Goal: Transaction & Acquisition: Book appointment/travel/reservation

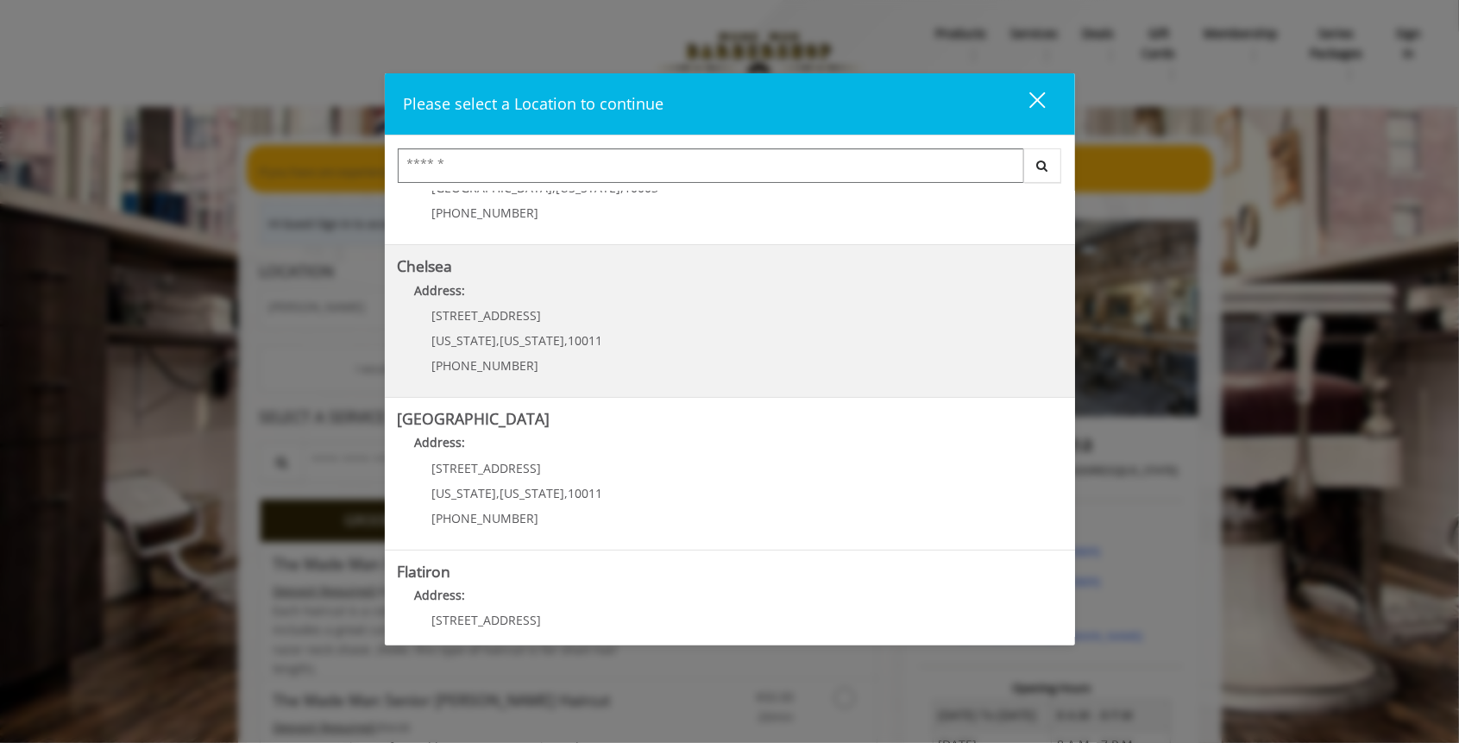
scroll to position [115, 0]
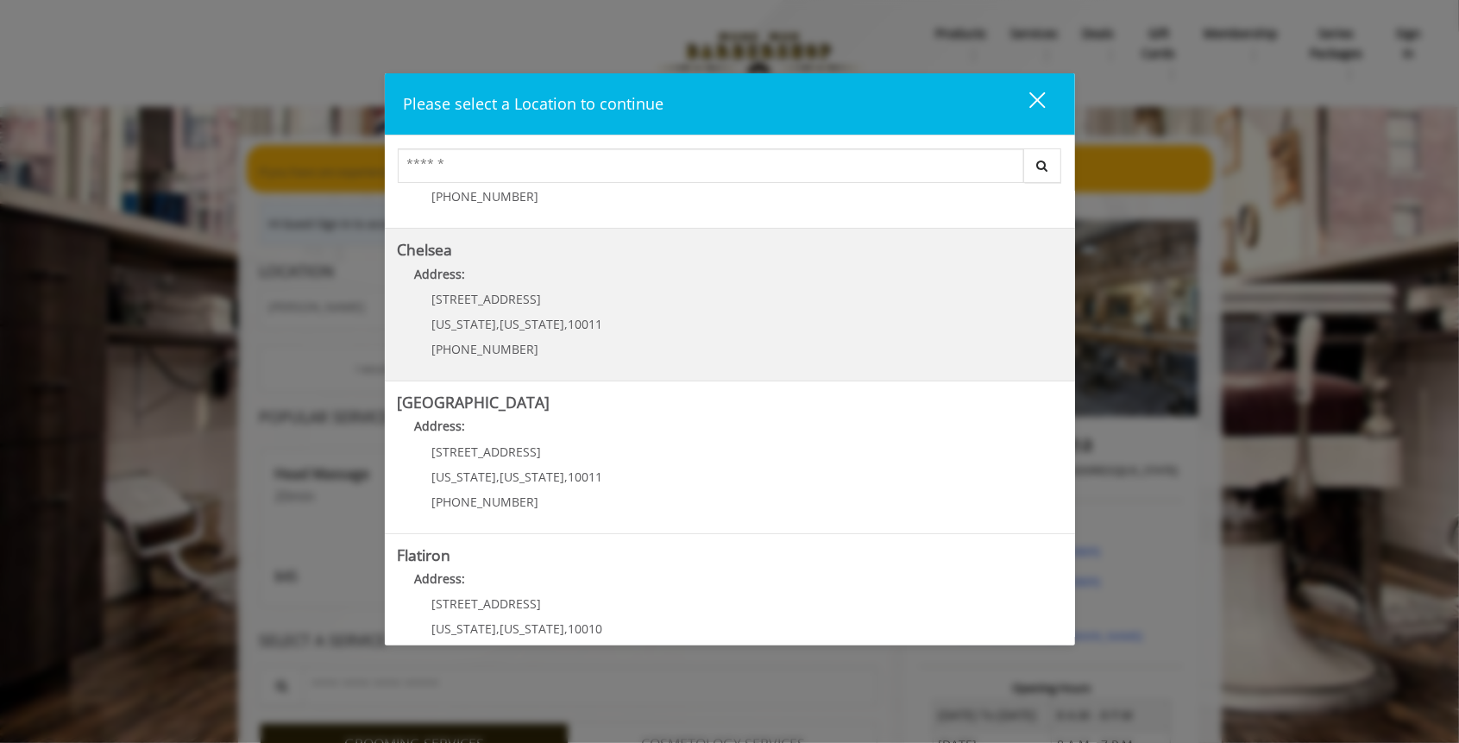
click at [536, 267] on p "Address:" at bounding box center [730, 279] width 664 height 28
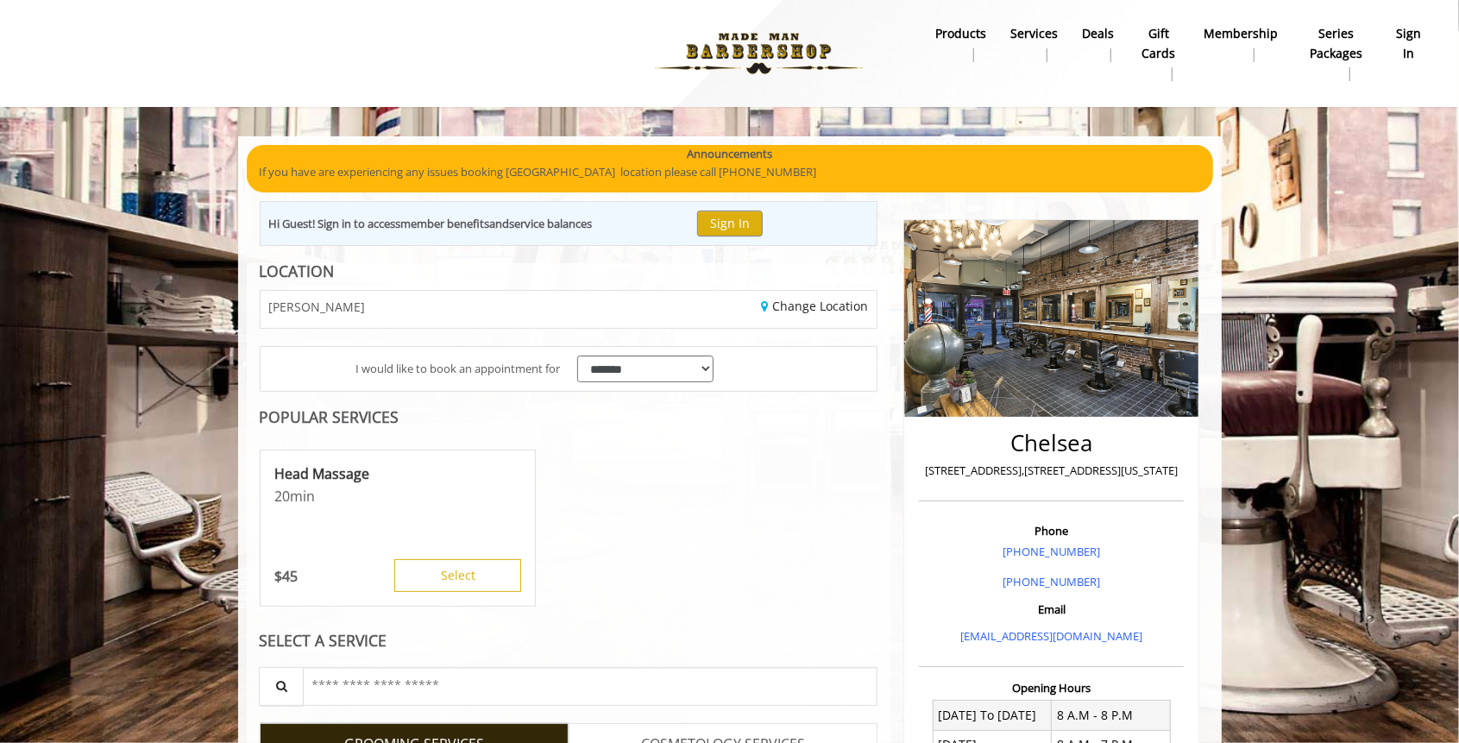
scroll to position [362, 0]
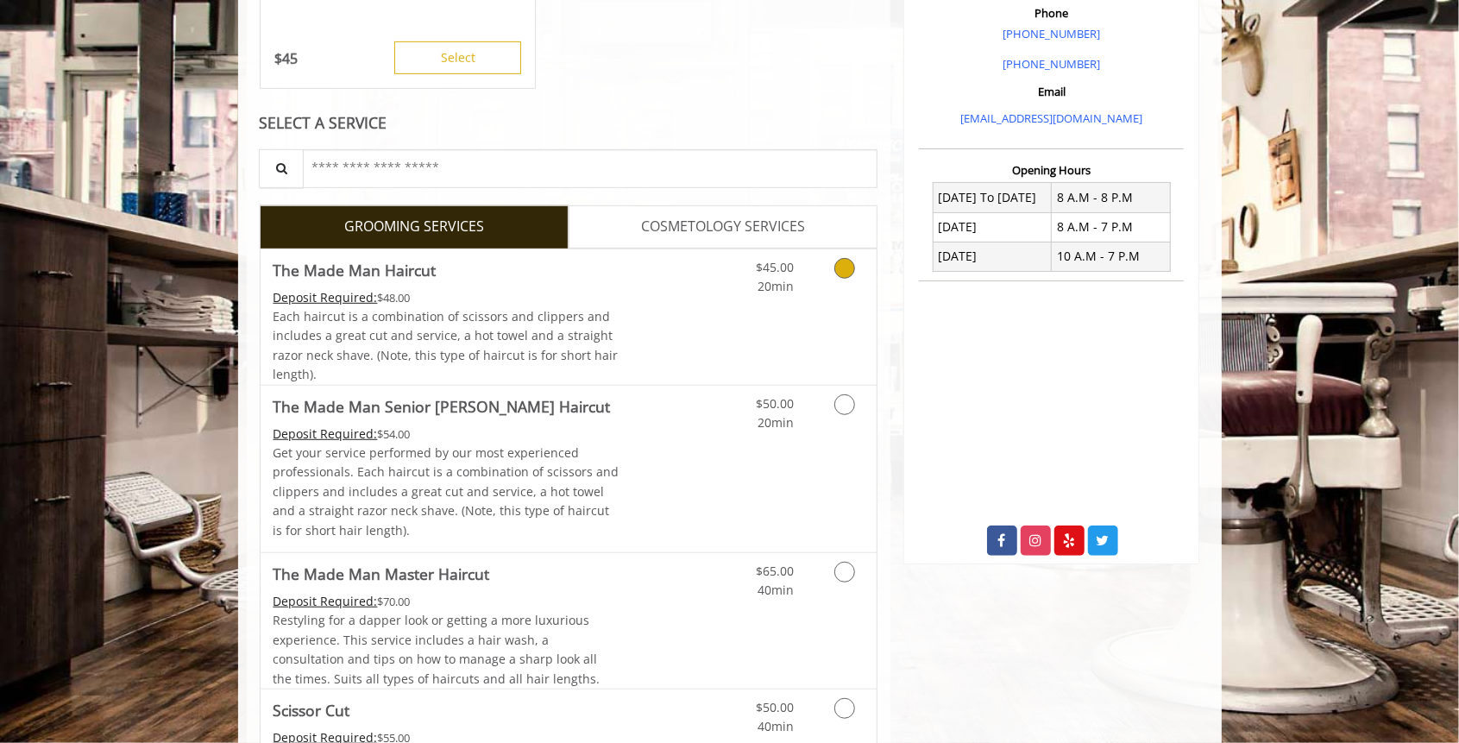
click at [651, 269] on link "Discounted Price" at bounding box center [670, 316] width 103 height 135
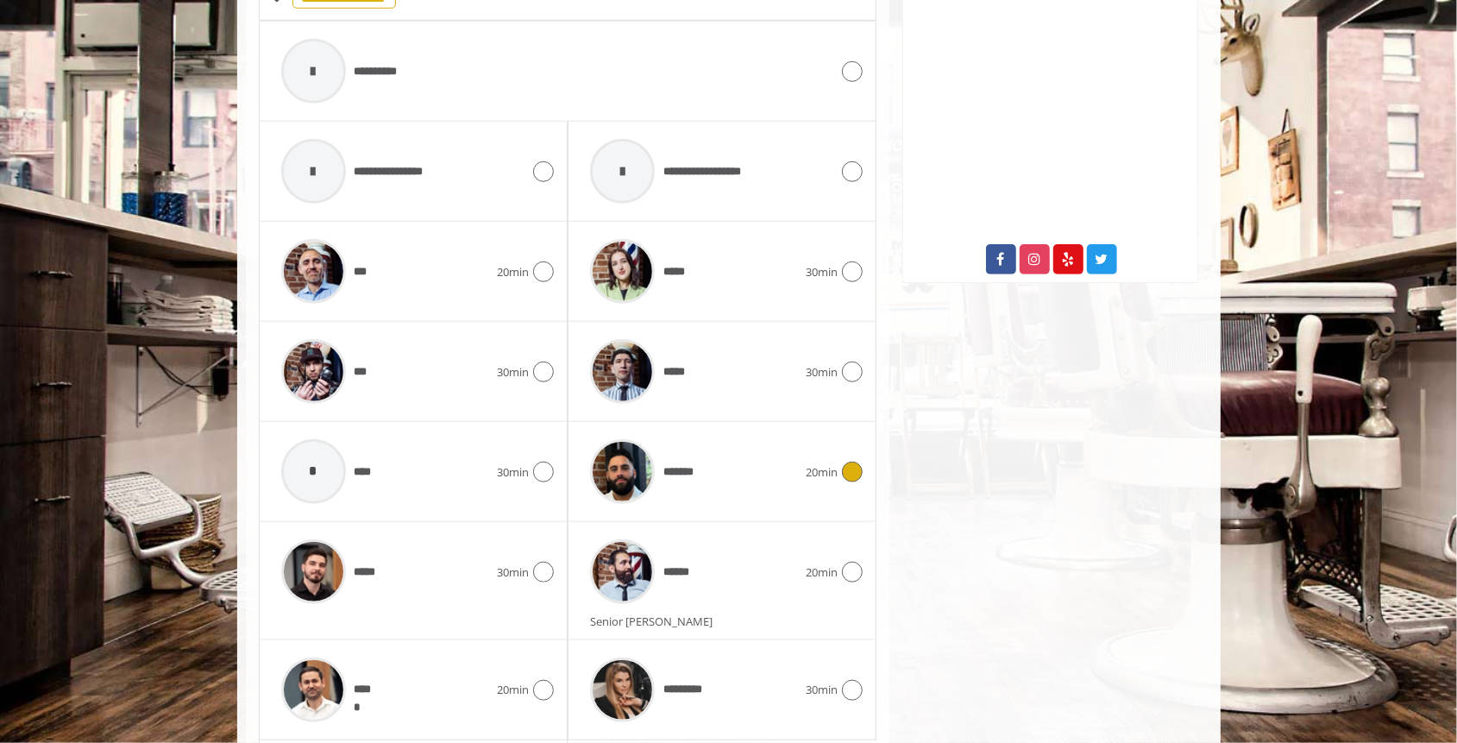
scroll to position [865, 0]
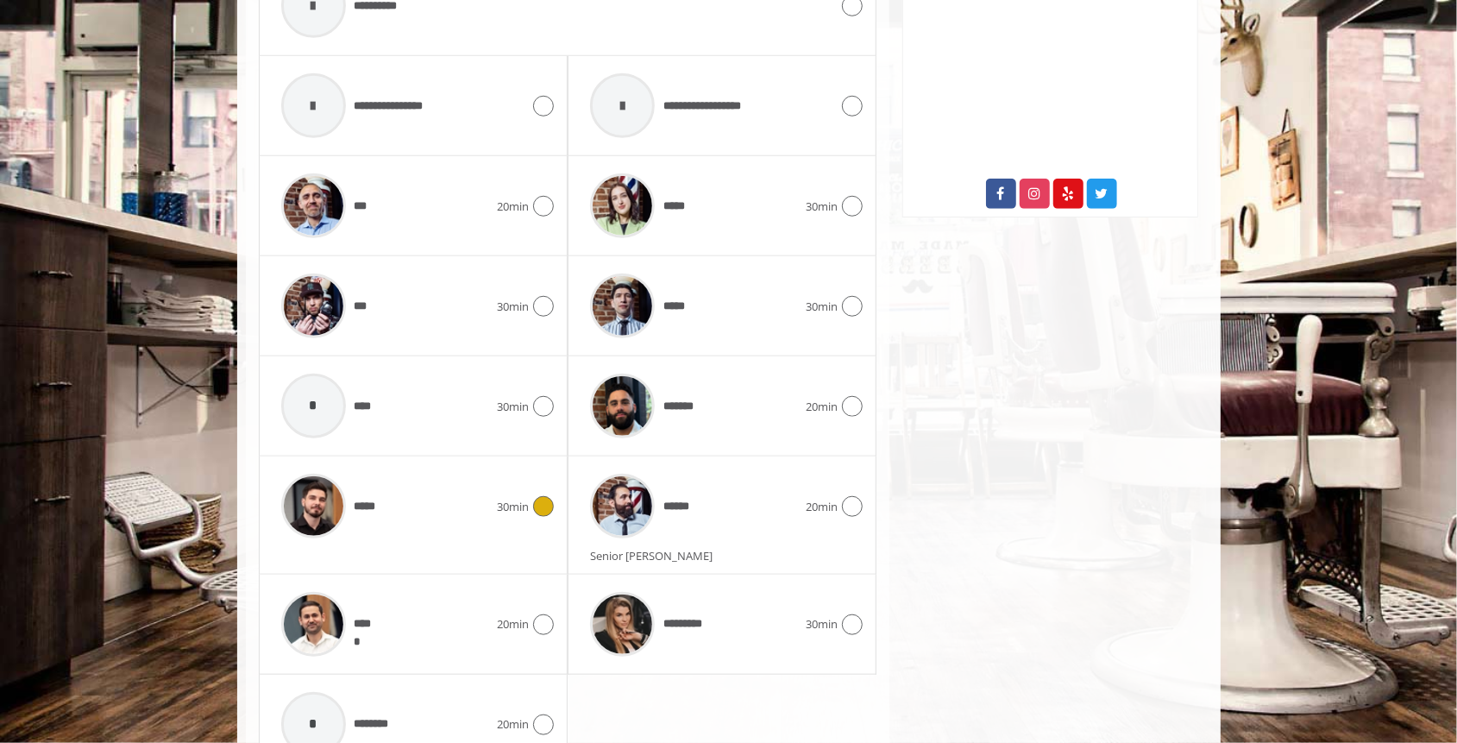
click at [337, 512] on img at bounding box center [313, 506] width 65 height 65
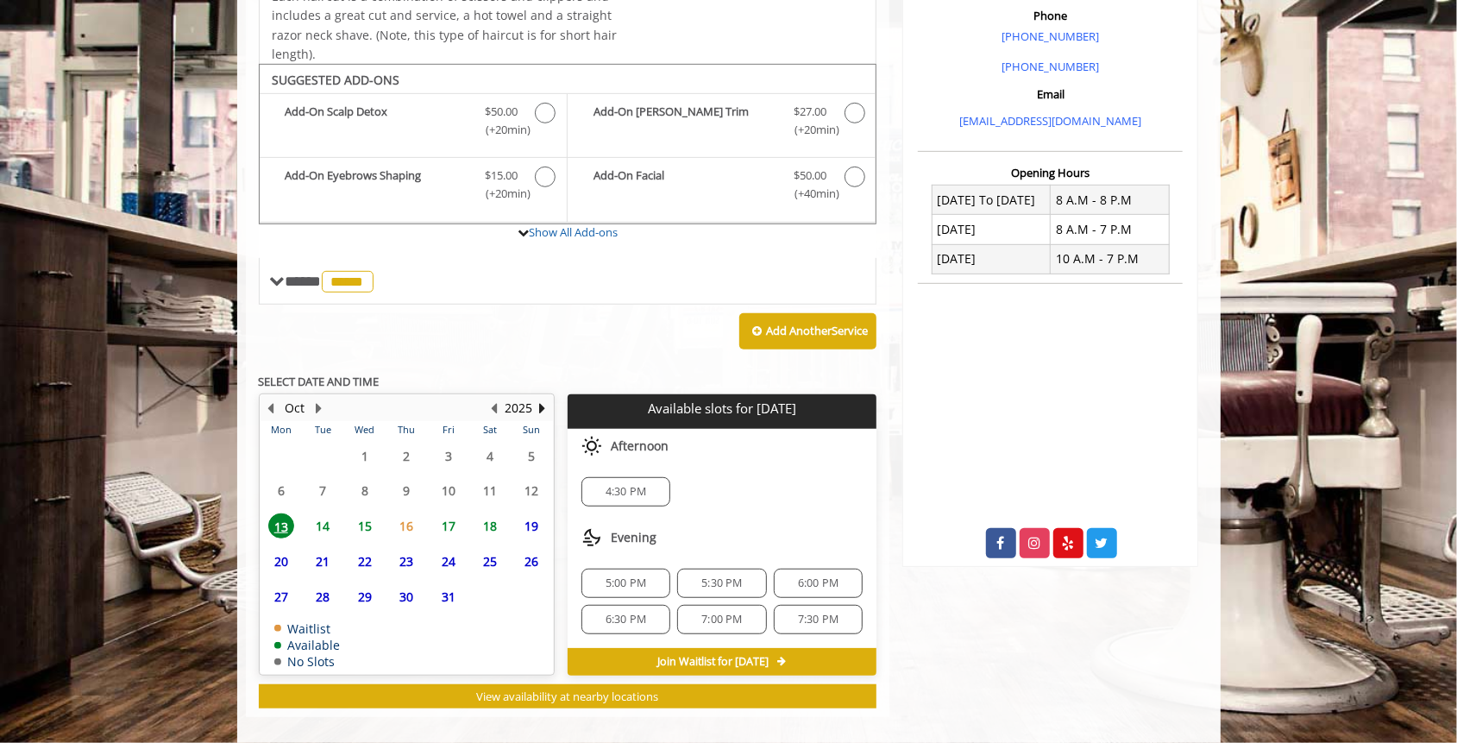
scroll to position [525, 0]
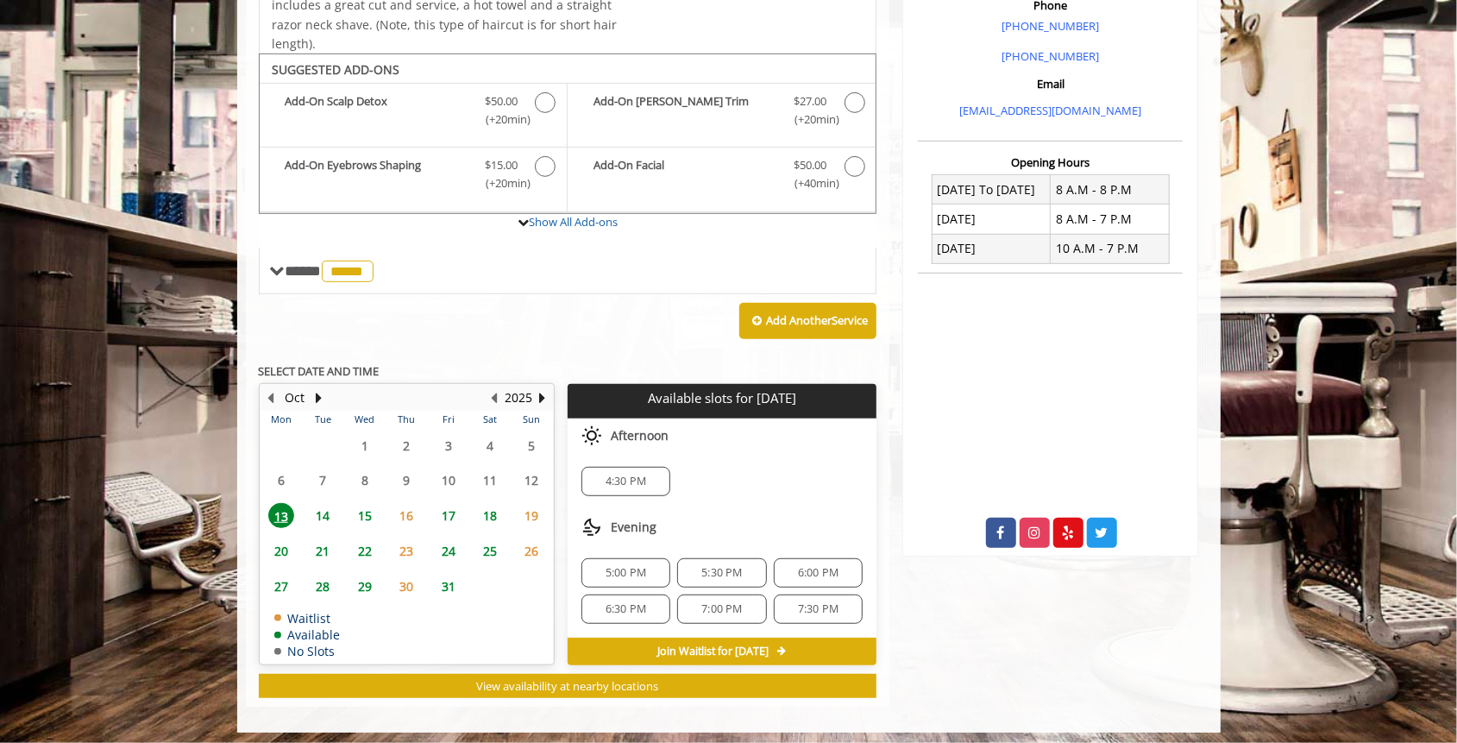
click at [826, 604] on span "7:30 PM" at bounding box center [818, 609] width 41 height 14
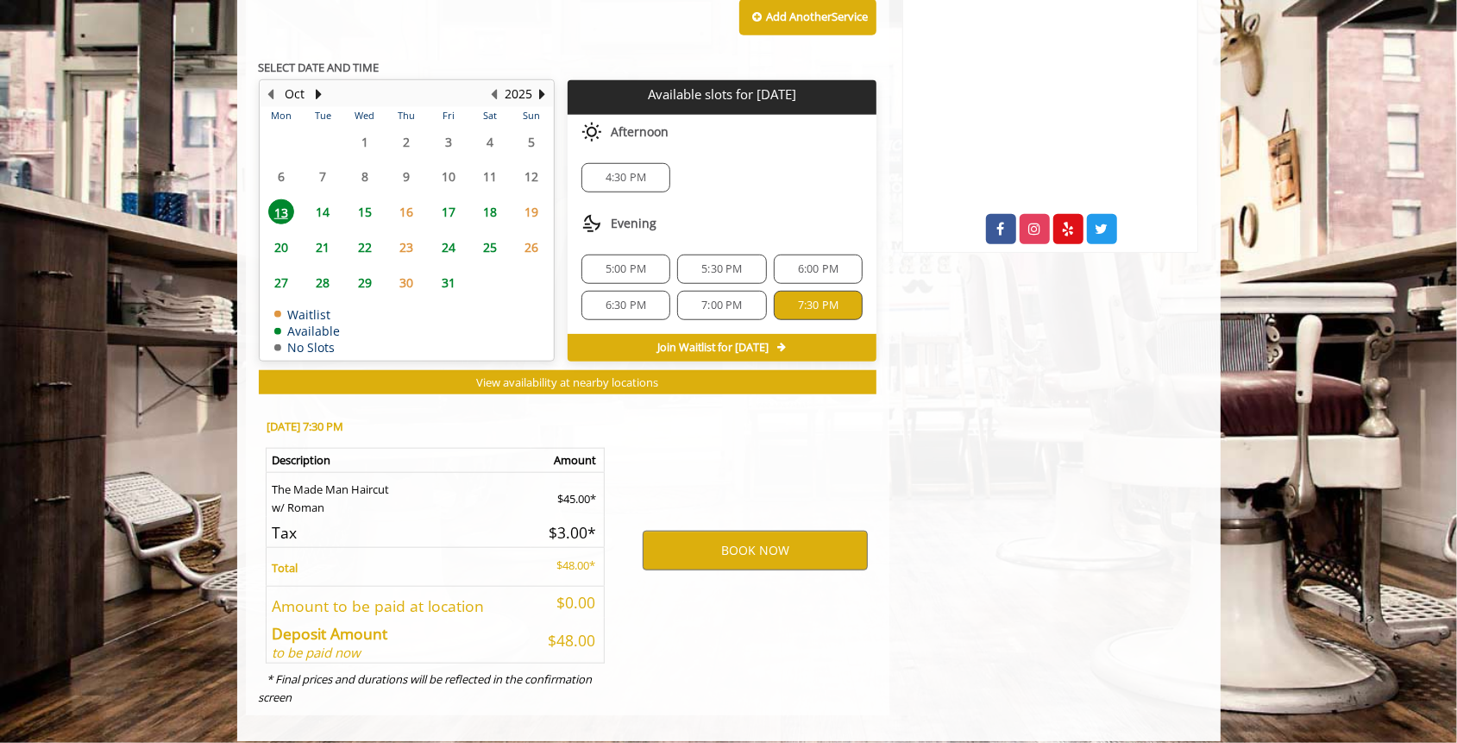
scroll to position [836, 0]
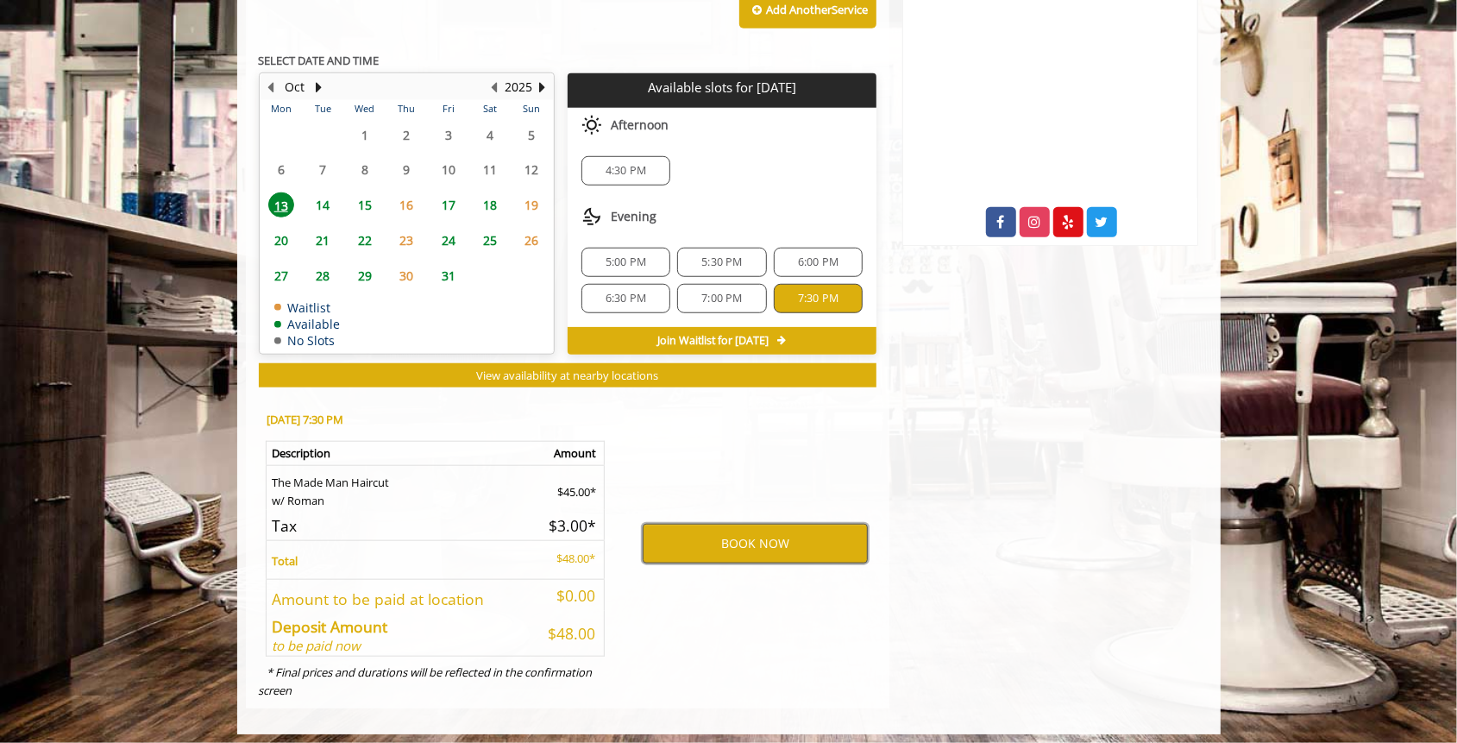
click at [730, 542] on button "BOOK NOW" at bounding box center [755, 544] width 225 height 40
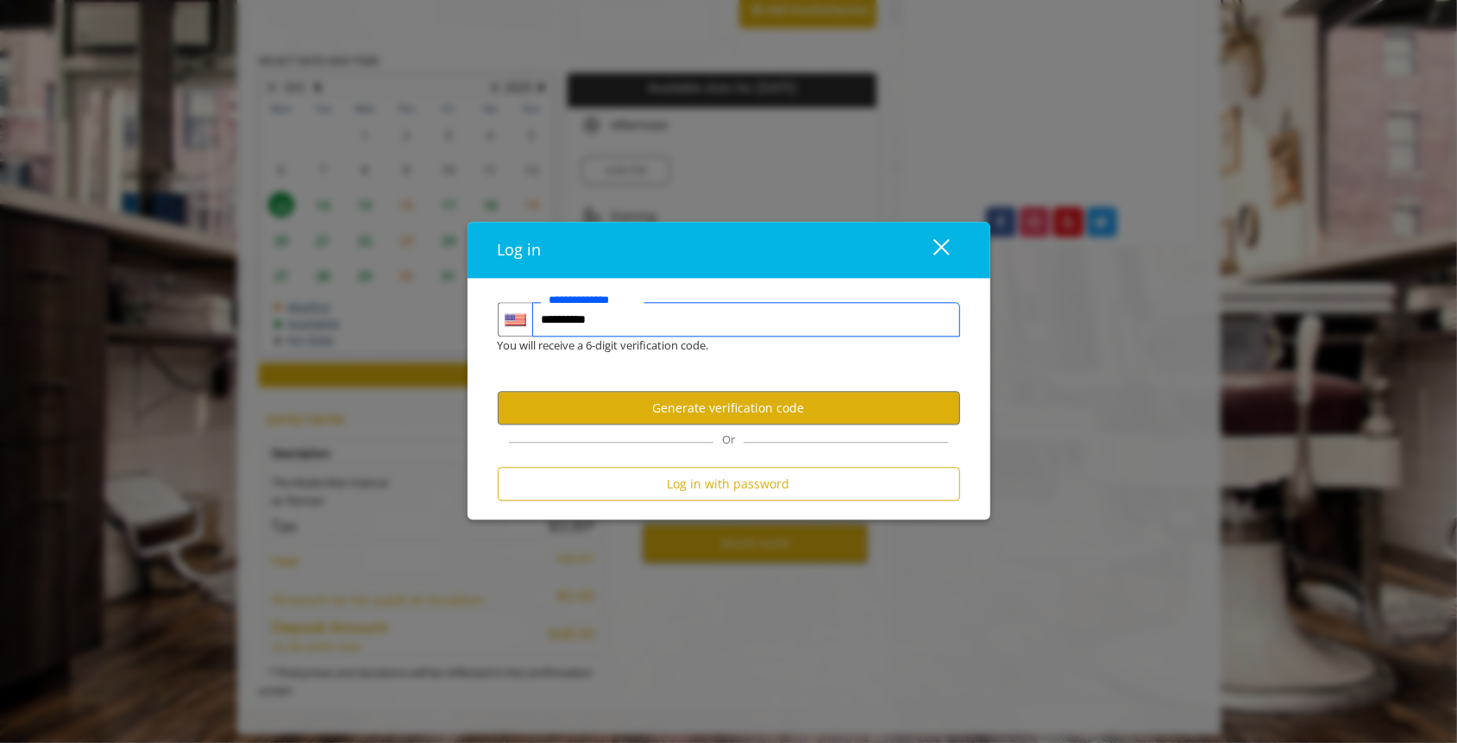
type input "**********"
click at [678, 406] on button "Generate verification code" at bounding box center [729, 409] width 462 height 34
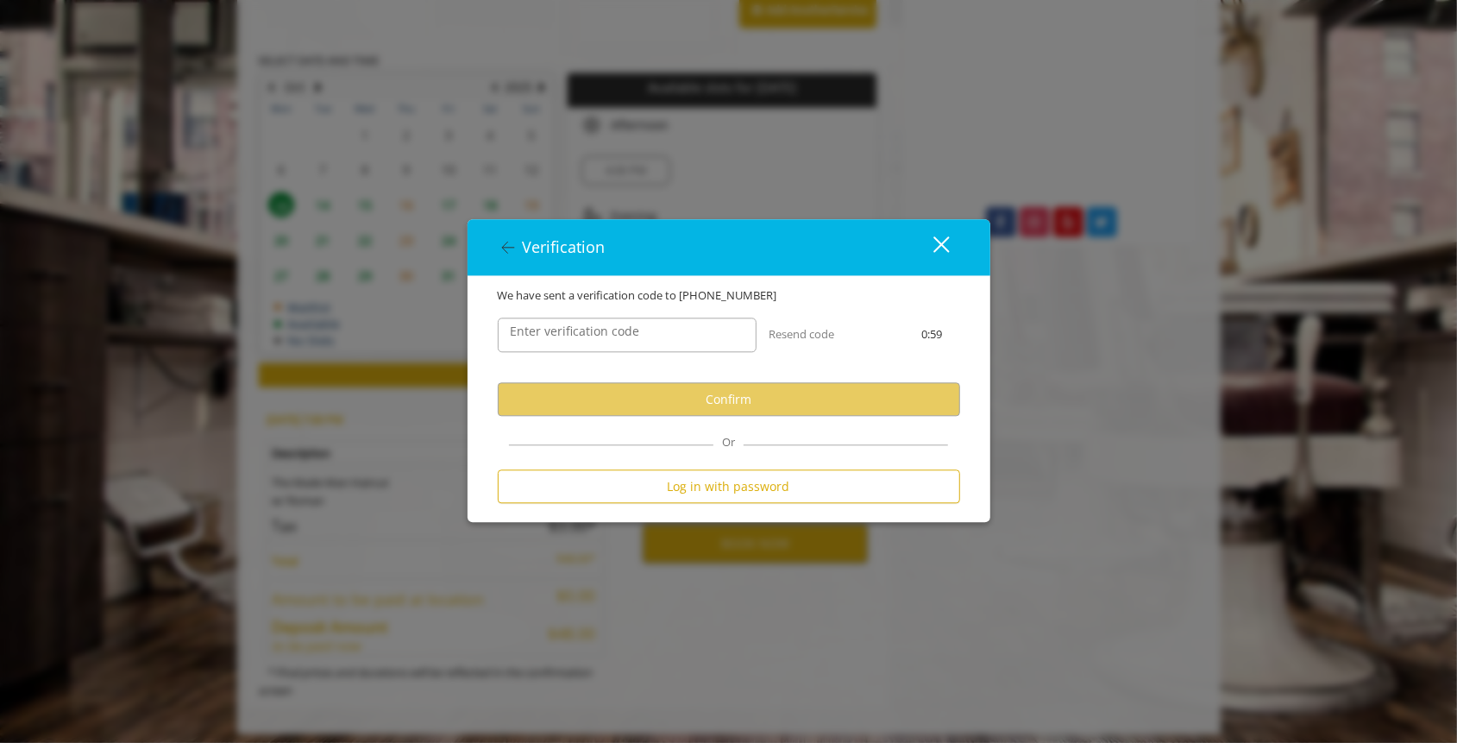
click at [625, 327] on label "Enter verification code" at bounding box center [575, 332] width 147 height 19
click at [625, 327] on input "Enter verification code" at bounding box center [627, 335] width 259 height 35
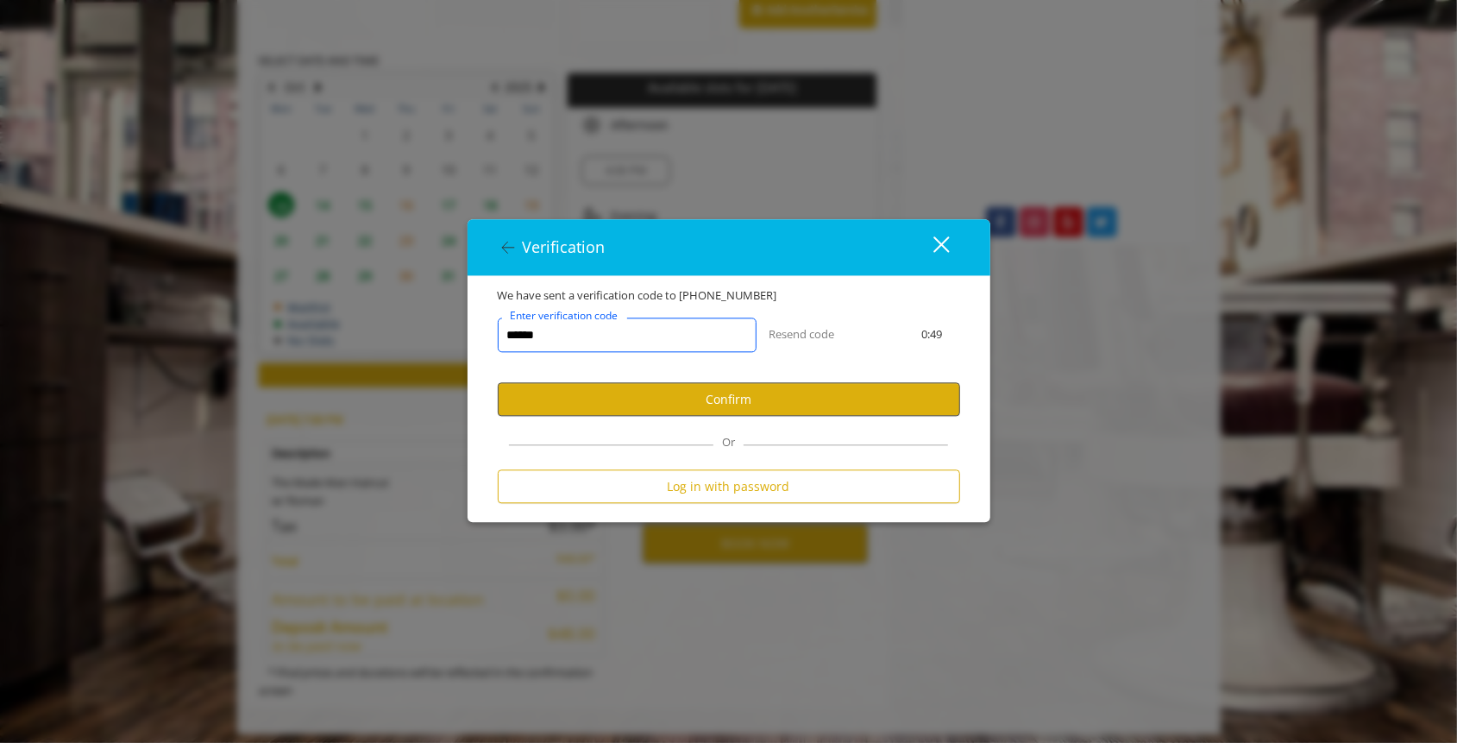
type input "******"
click at [643, 409] on button "Confirm" at bounding box center [729, 400] width 462 height 34
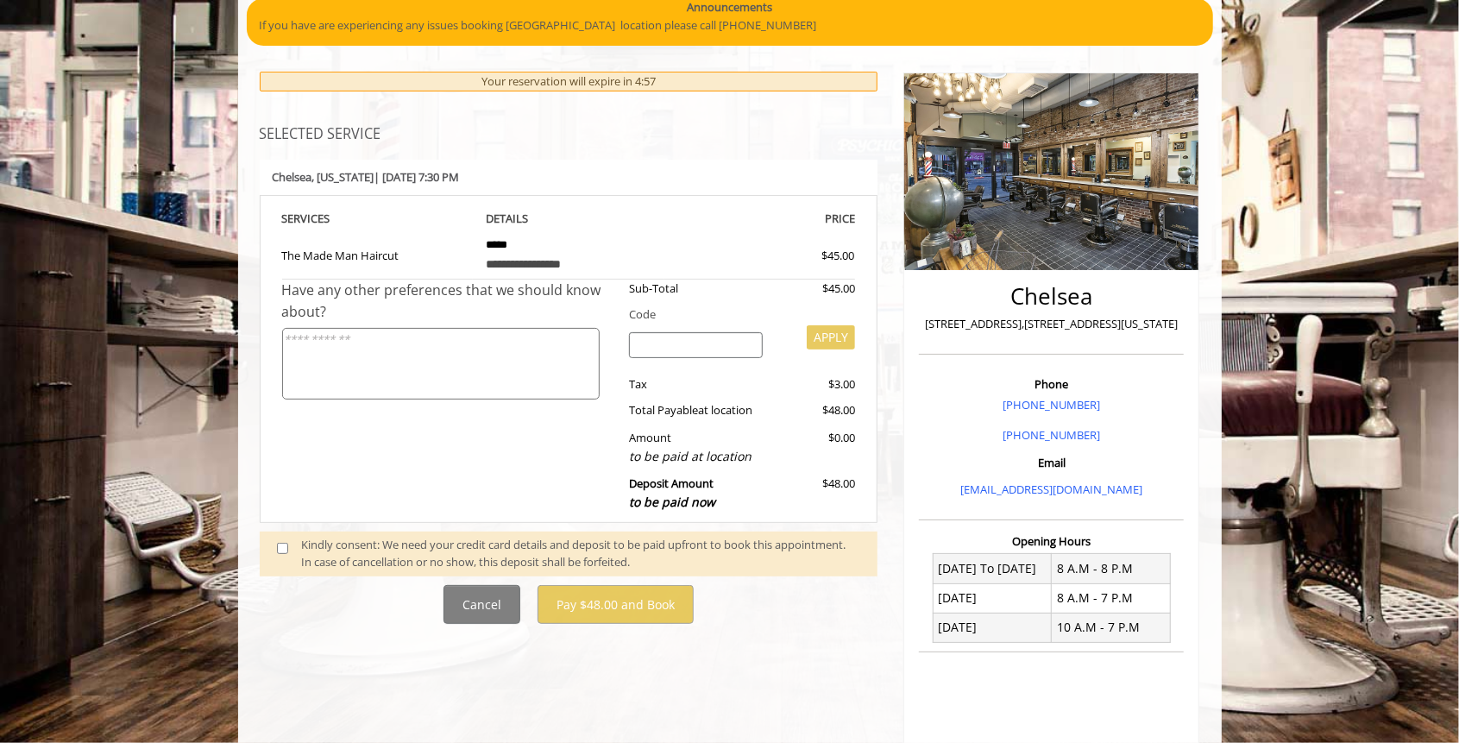
scroll to position [173, 0]
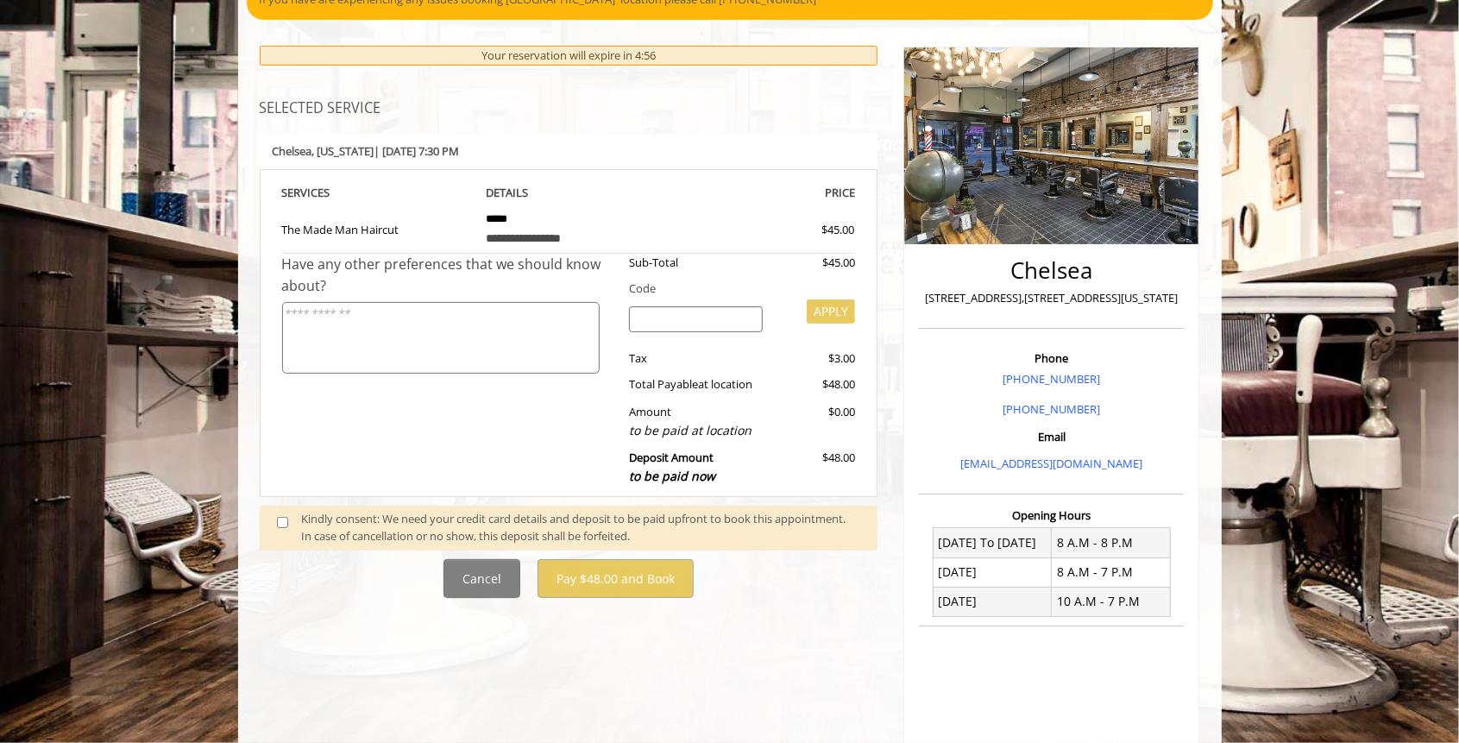
click at [290, 514] on span at bounding box center [289, 528] width 51 height 36
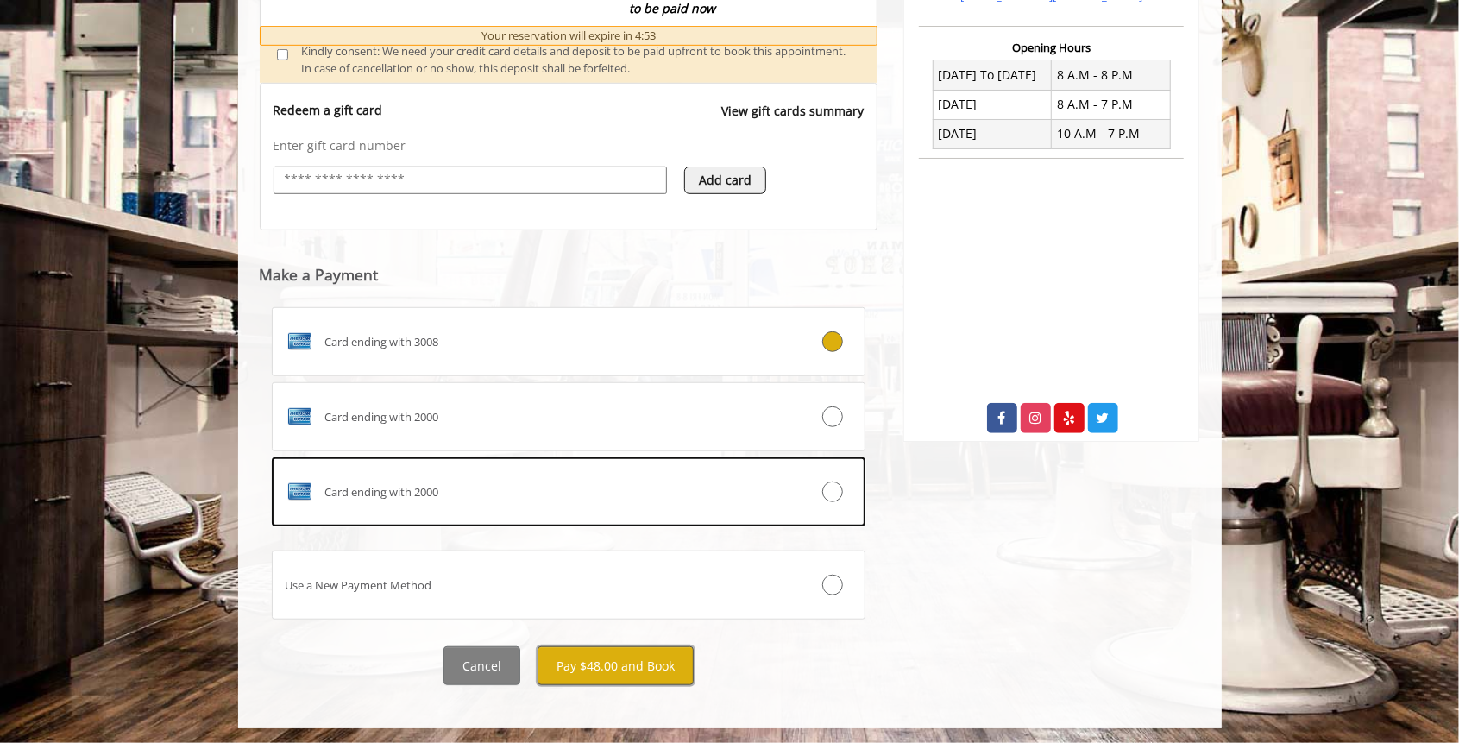
click at [608, 664] on button "Pay $48.00 and Book" at bounding box center [616, 665] width 156 height 39
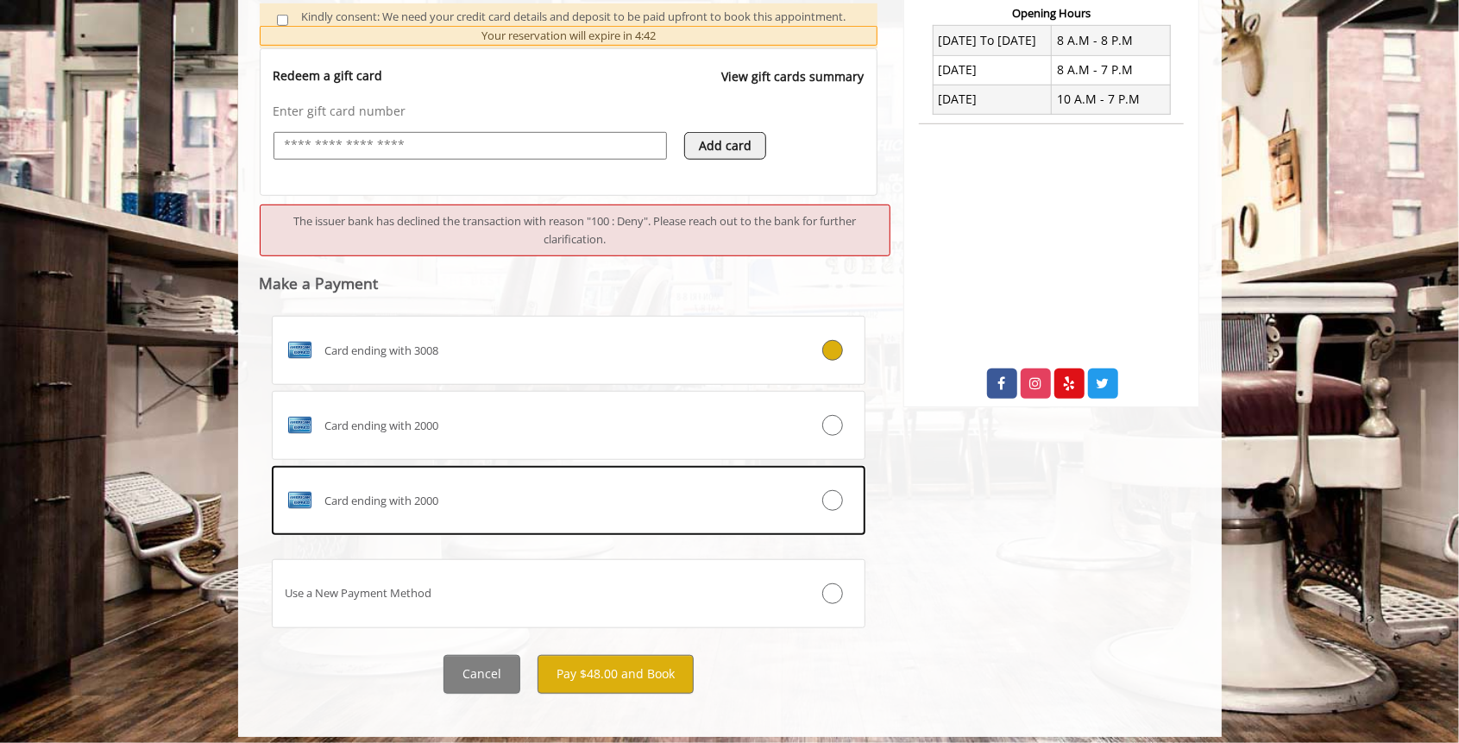
scroll to position [682, 0]
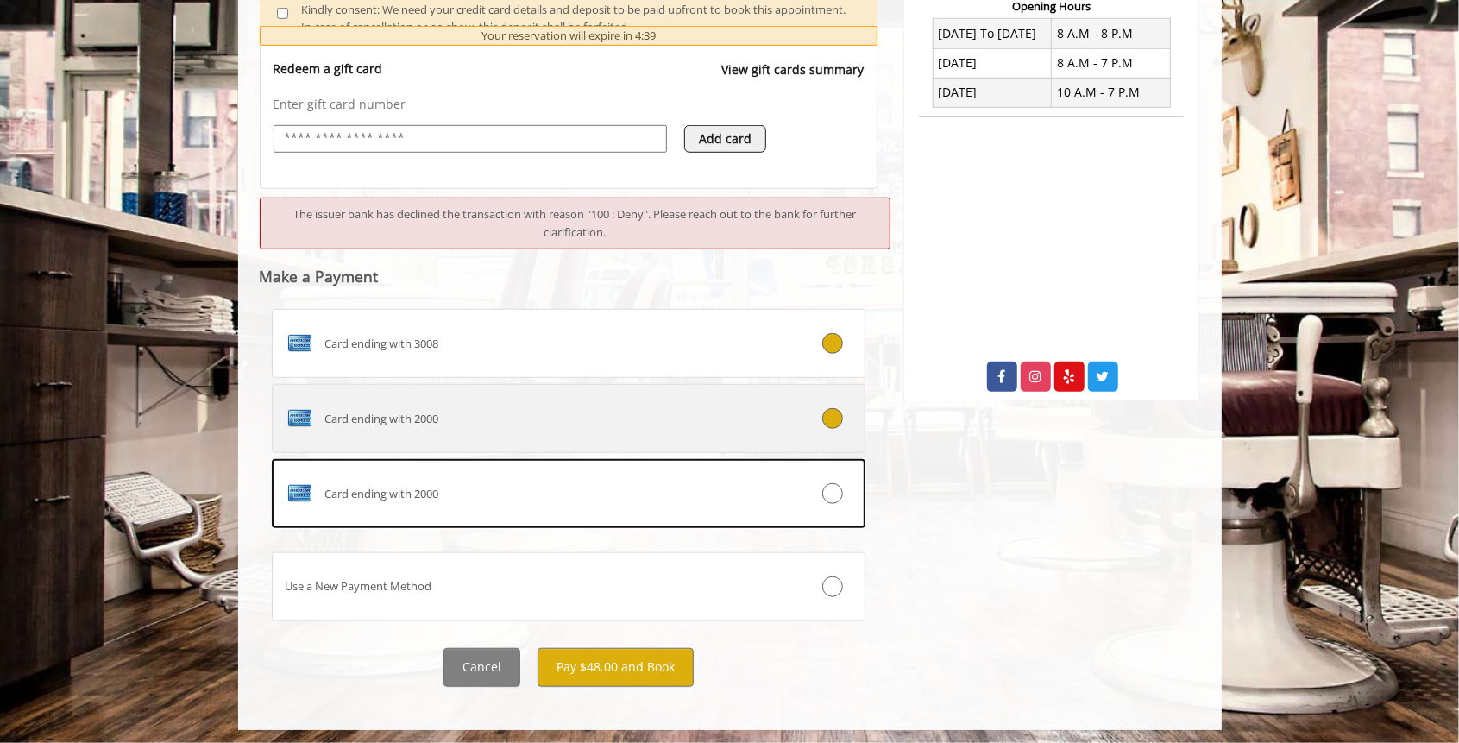
click at [531, 384] on label "Card ending with 2000" at bounding box center [569, 418] width 594 height 69
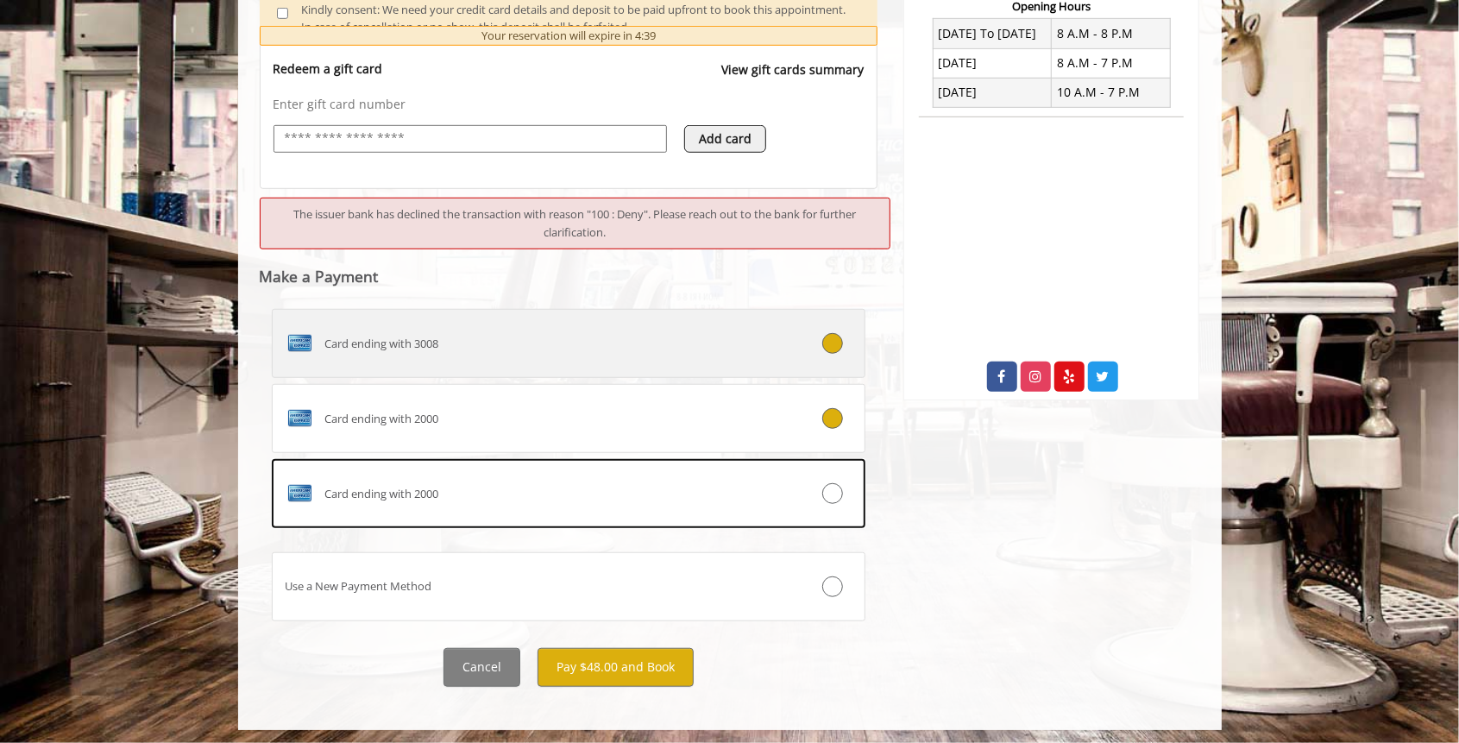
scroll to position [644, 0]
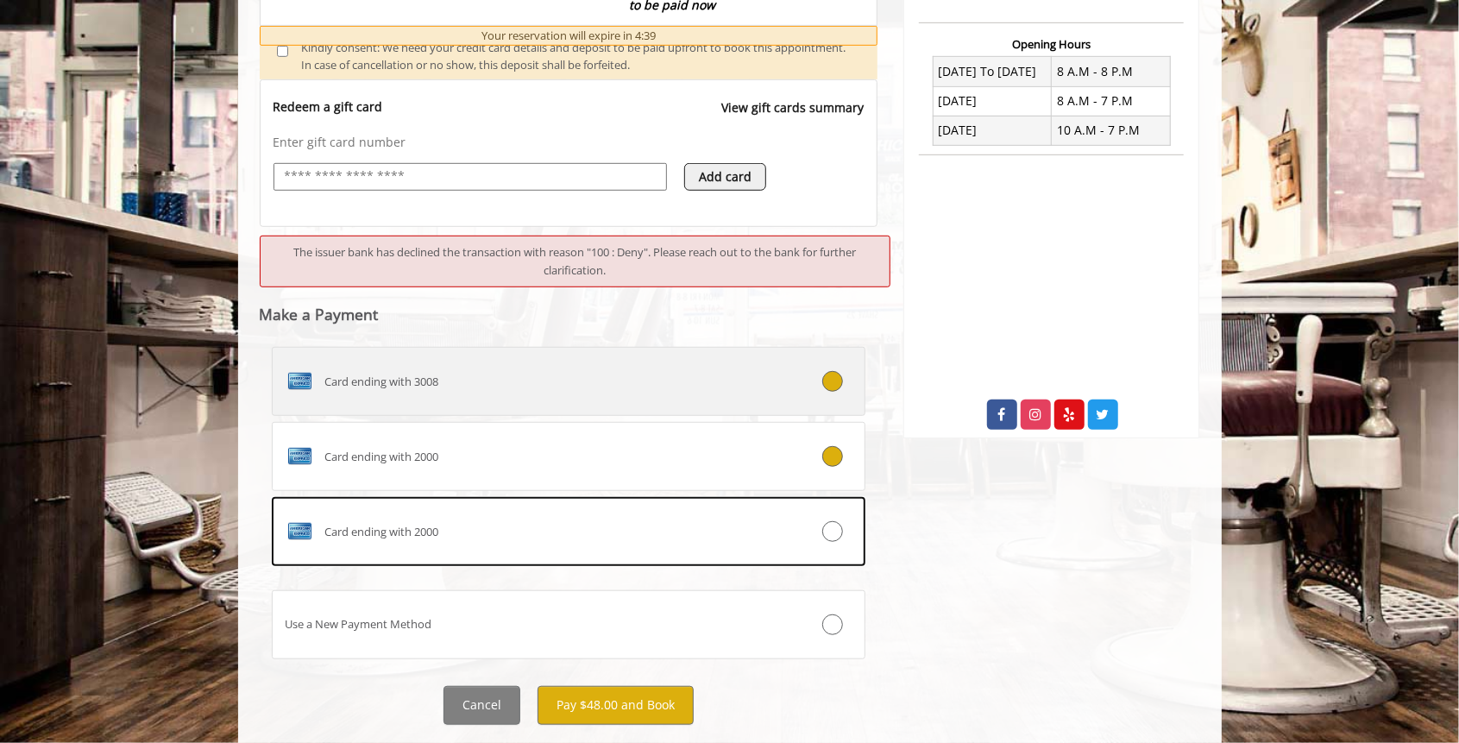
click at [550, 353] on label "Card ending with 3008" at bounding box center [569, 381] width 594 height 69
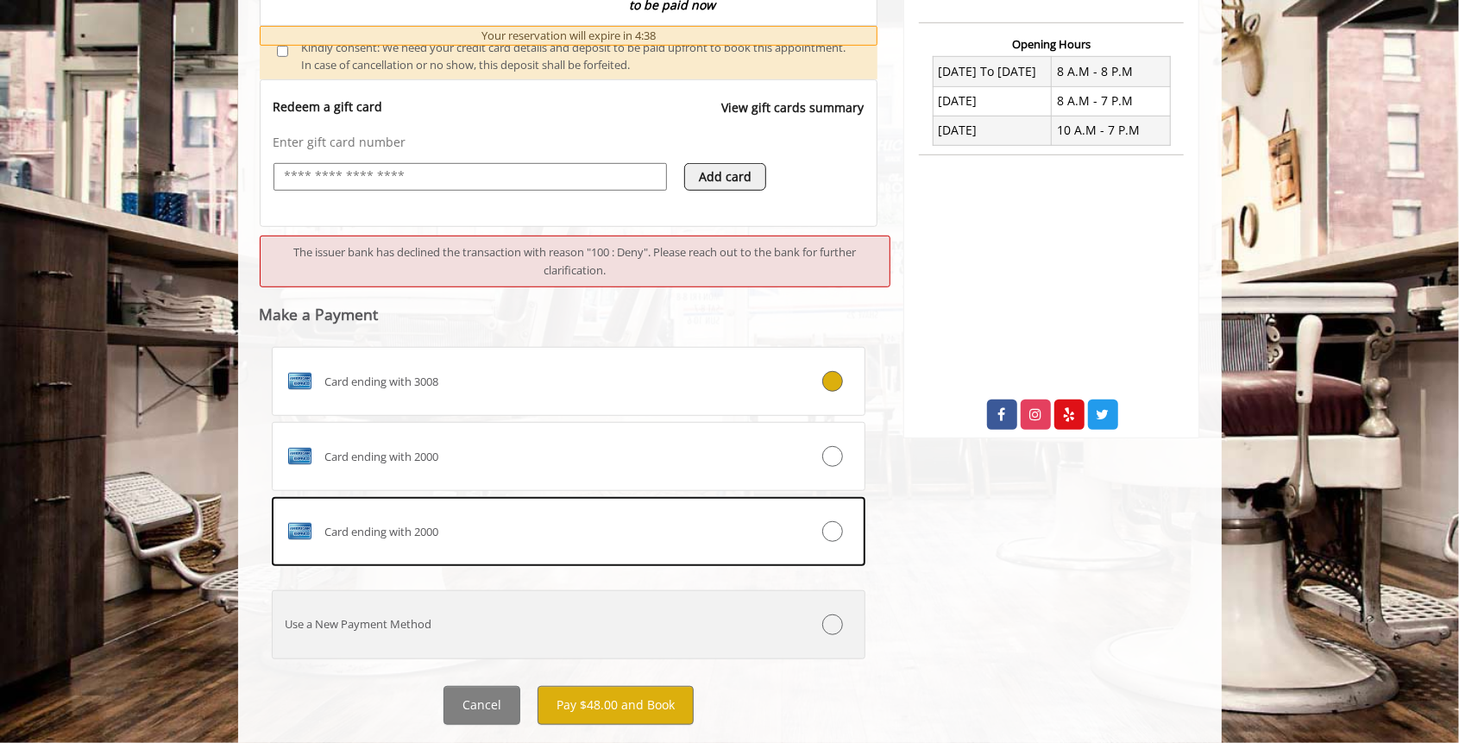
click at [418, 602] on label "Use a New Payment Method" at bounding box center [569, 624] width 594 height 69
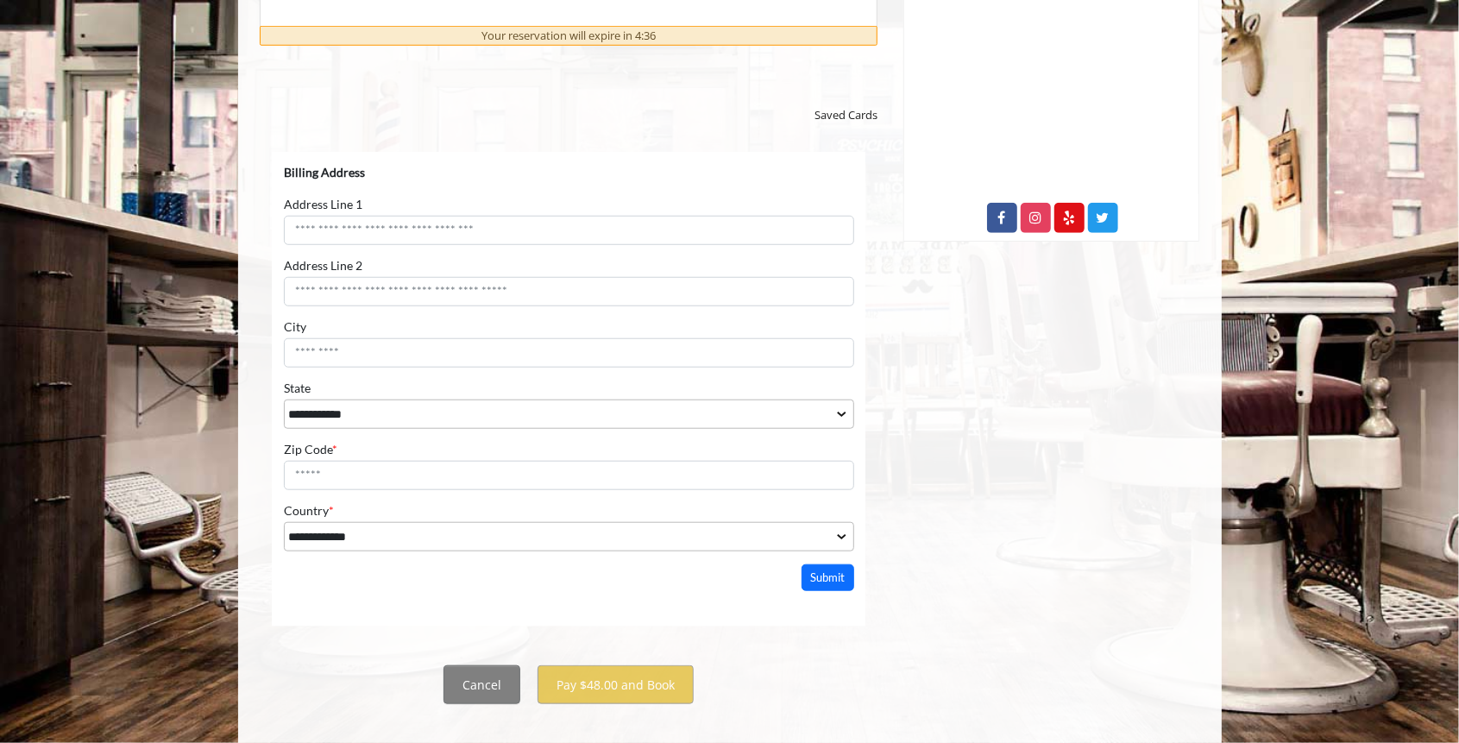
scroll to position [859, 0]
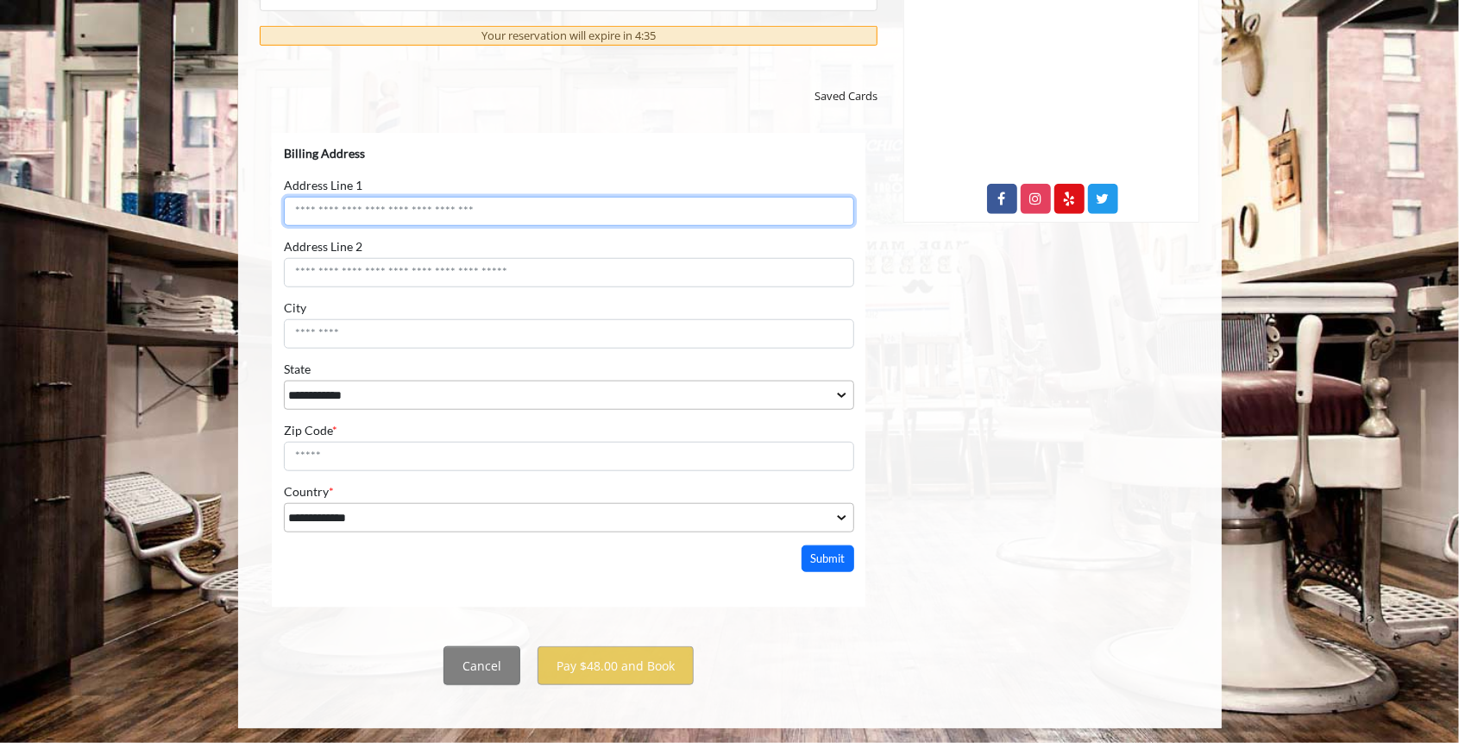
click at [373, 204] on input "Address Line 1" at bounding box center [568, 211] width 570 height 29
type input "**********"
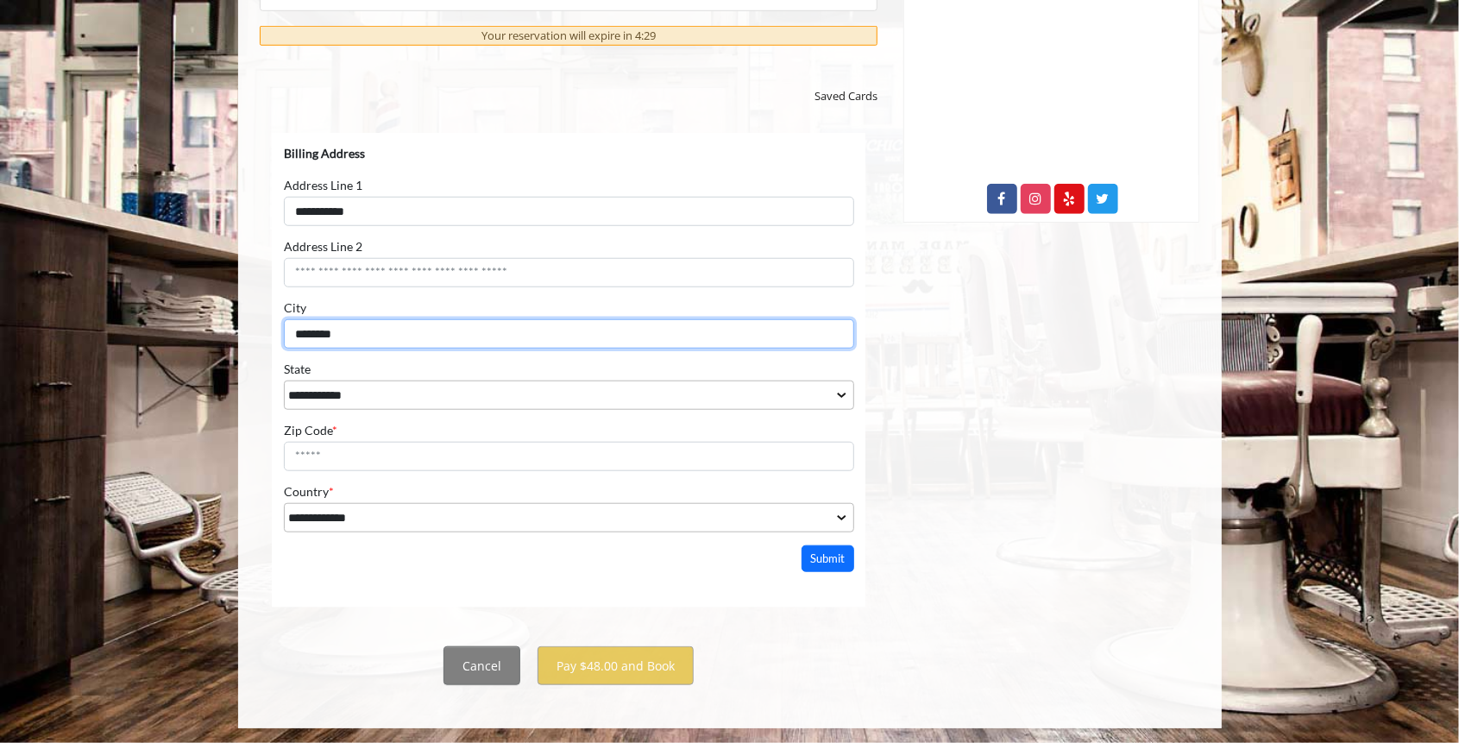
type input "********"
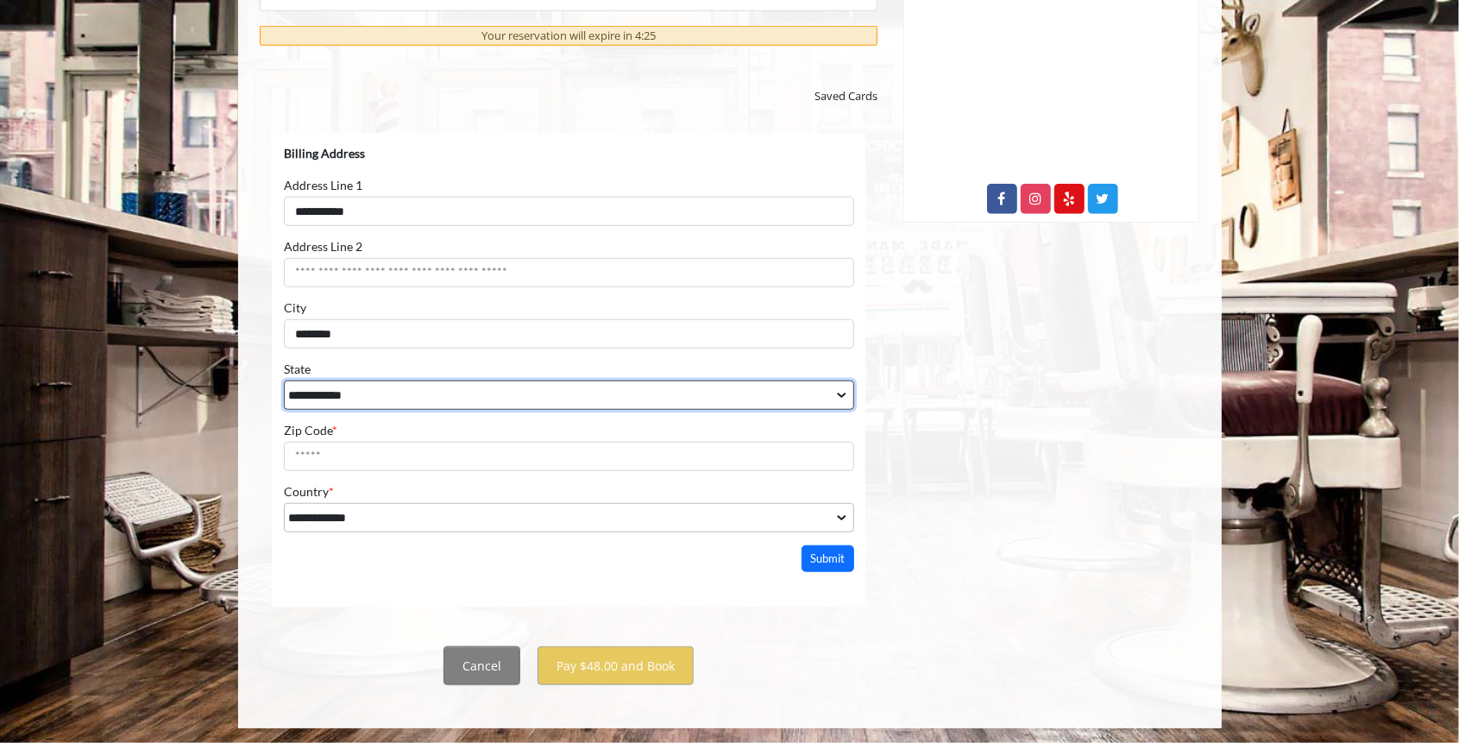
select select "**"
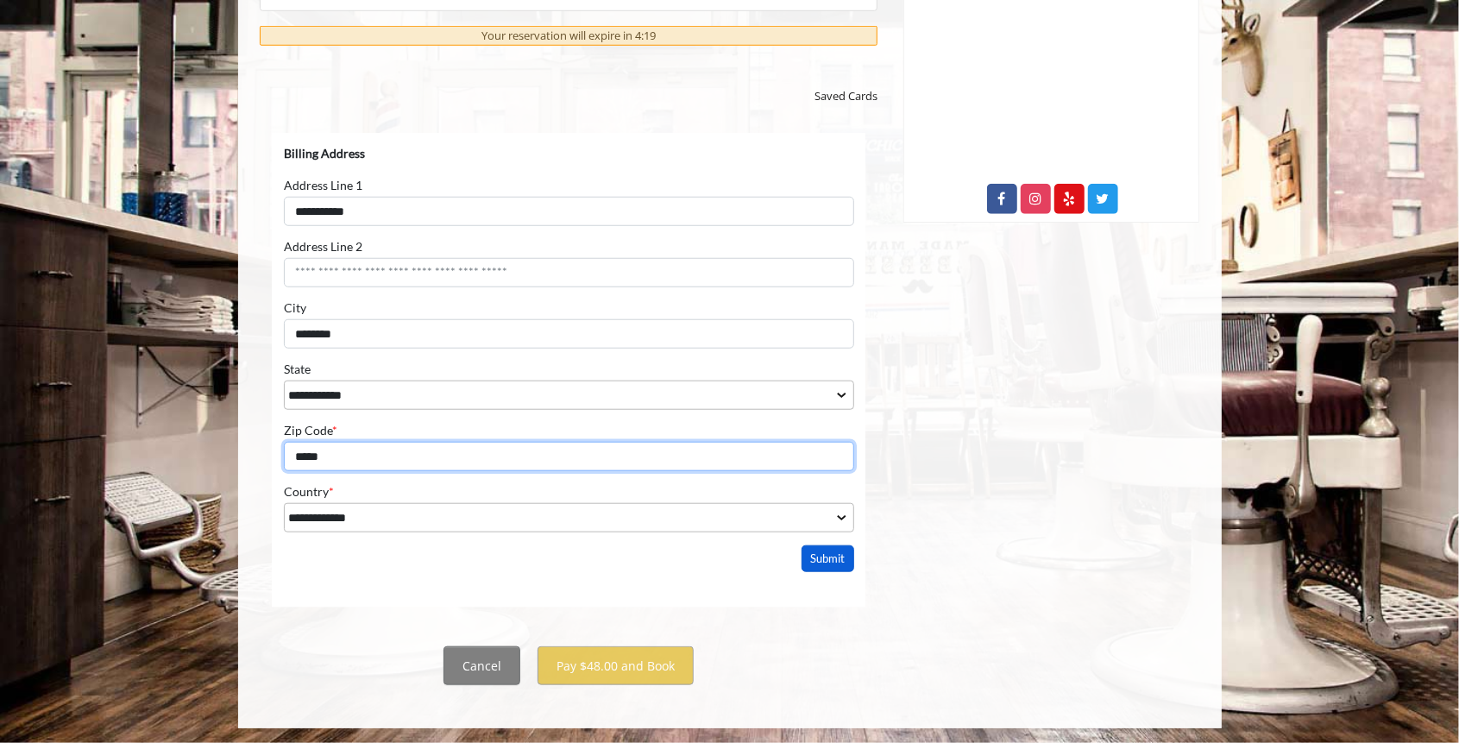
type input "*****"
click at [811, 552] on button "Submit" at bounding box center [827, 558] width 53 height 27
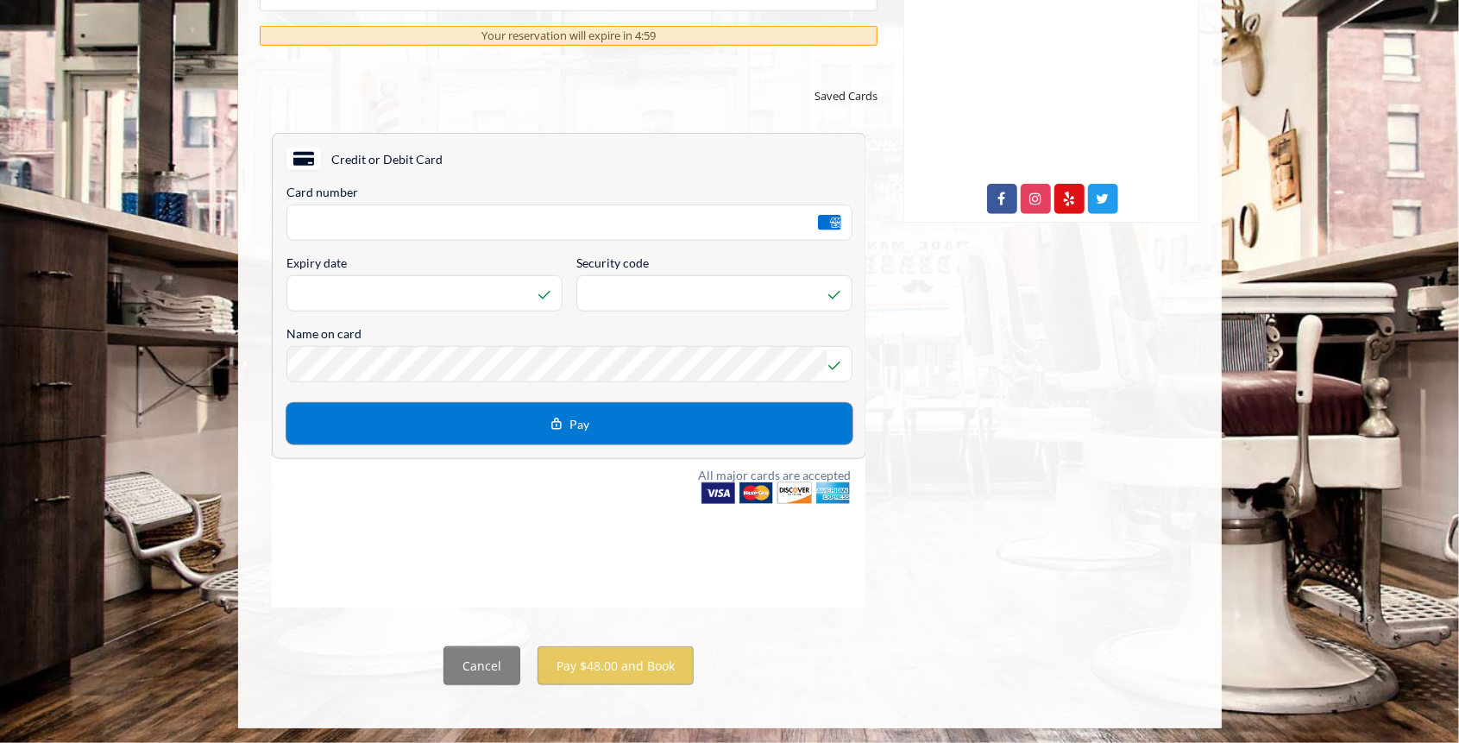
click at [379, 416] on button "Pay" at bounding box center [569, 423] width 566 height 41
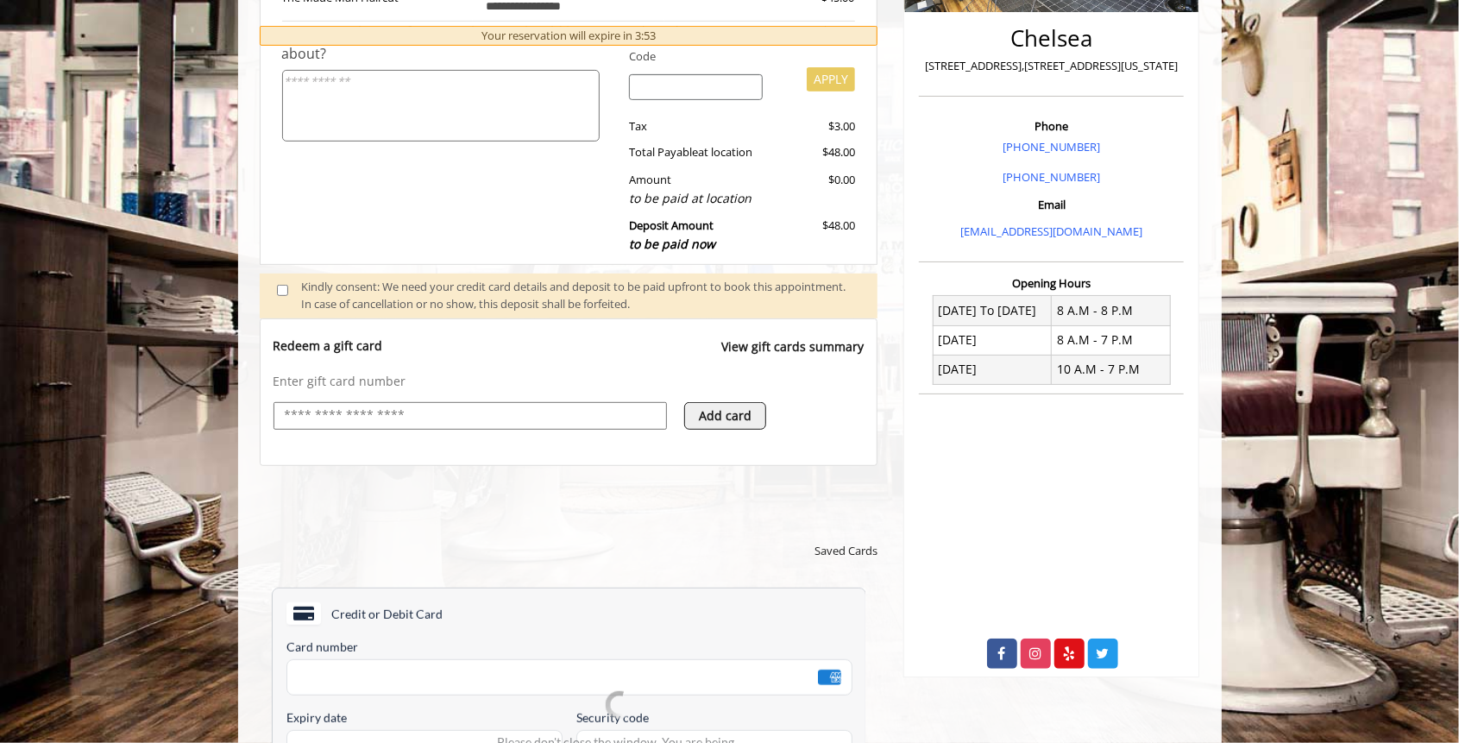
scroll to position [399, 0]
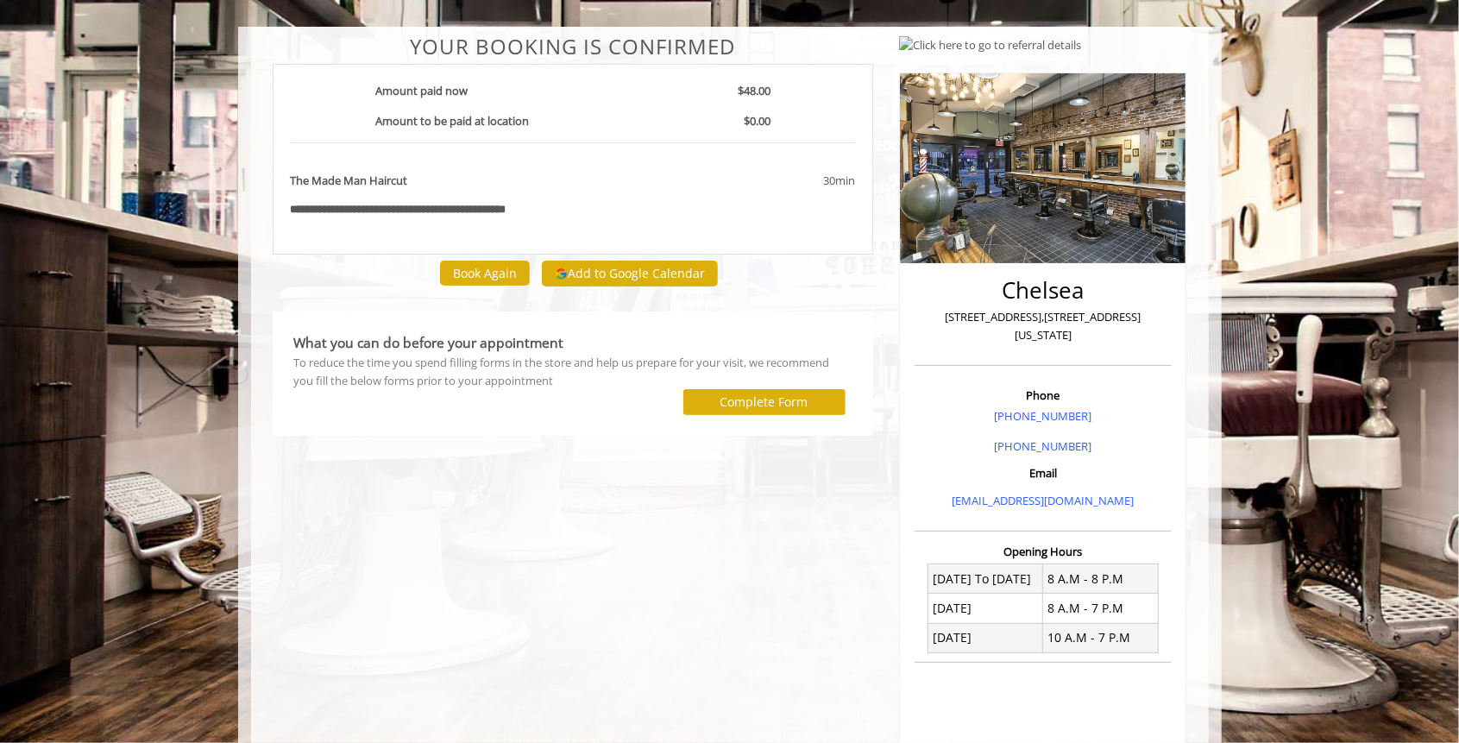
scroll to position [115, 0]
